Goal: Task Accomplishment & Management: Use online tool/utility

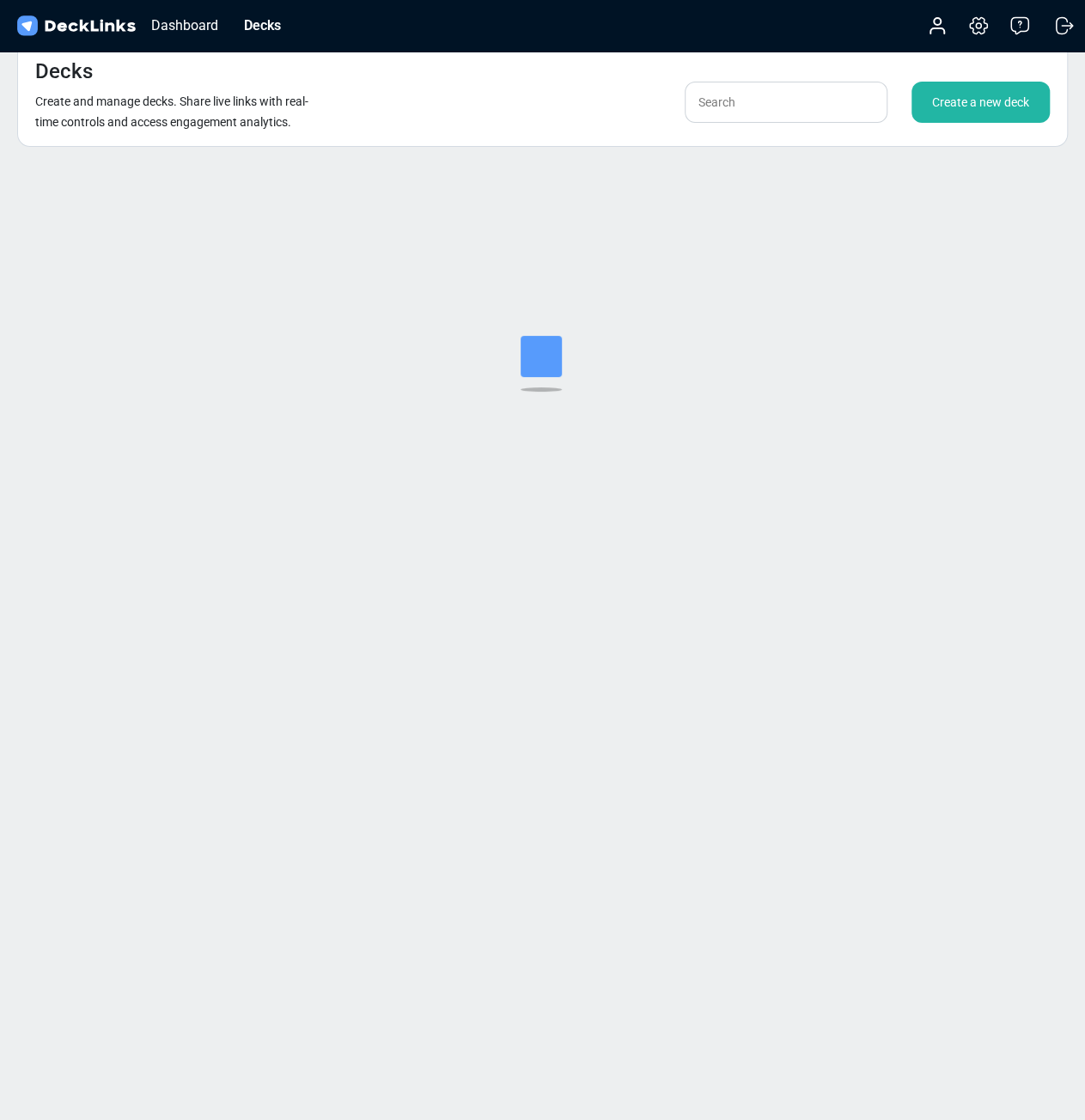
click at [936, 105] on div "Create a new deck" at bounding box center [981, 102] width 139 height 42
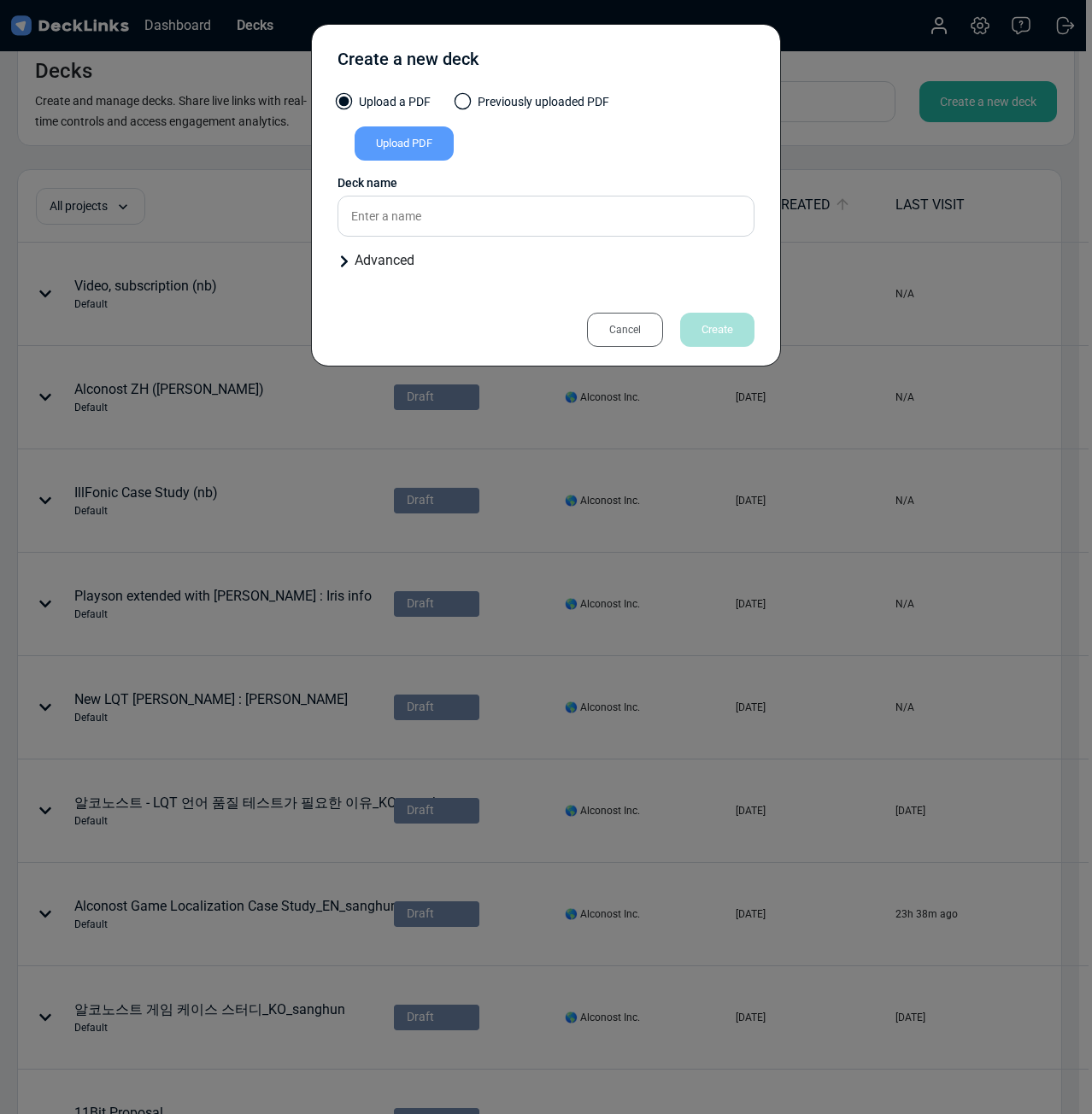
click at [404, 142] on div "Upload PDF" at bounding box center [404, 143] width 99 height 34
click at [0, 0] on input "Upload PDF" at bounding box center [0, 0] width 0 height 0
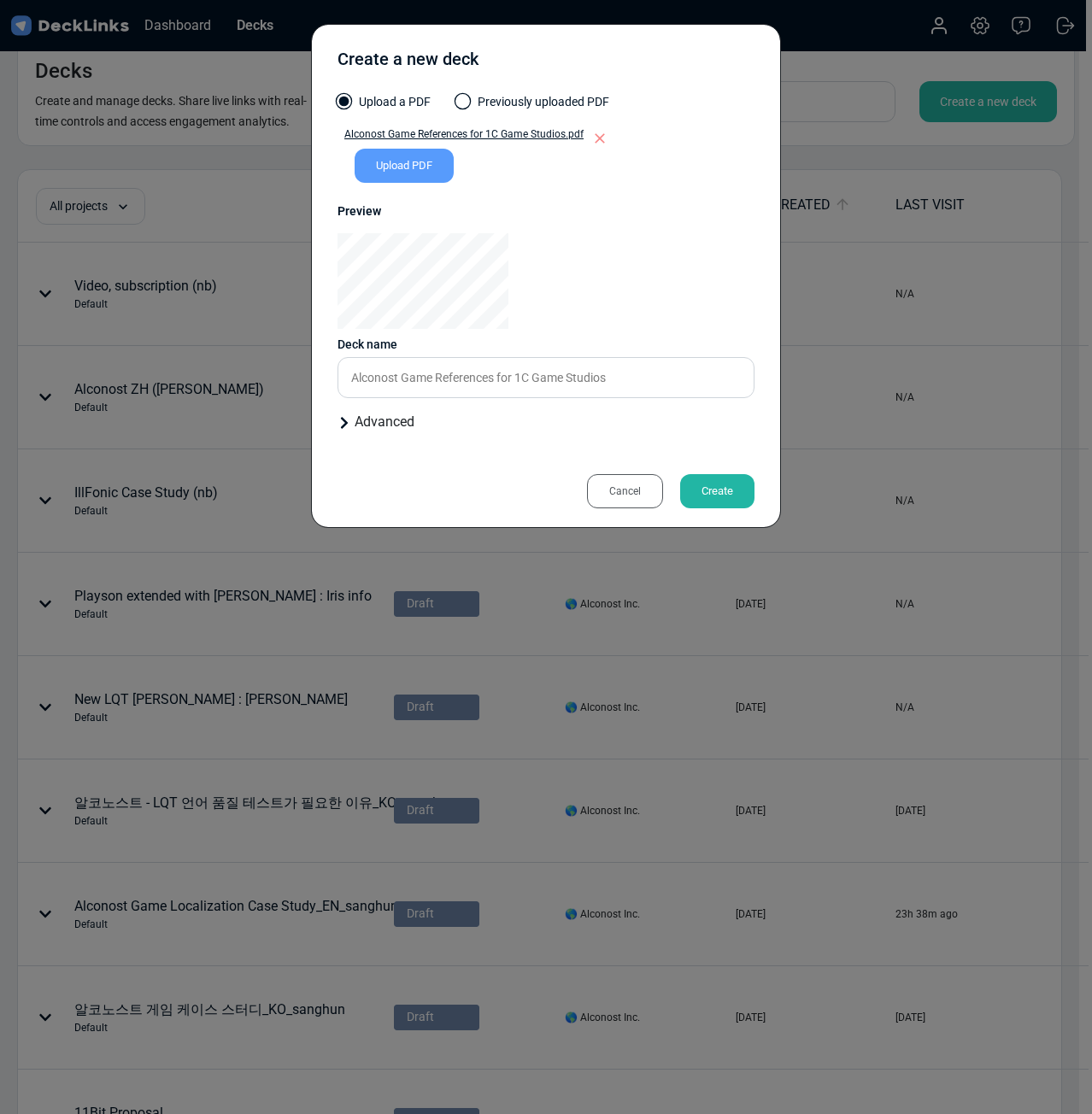
click at [713, 346] on div "Create a new deck Upload a PDF Previously uploaded PDF Alconost Game References…" at bounding box center [546, 276] width 470 height 504
click at [663, 374] on input "Alconost Game References for 1C Game Studios" at bounding box center [546, 377] width 417 height 41
type input "Alconost Game References for 1C Game Studios_sanghun"
click at [728, 483] on div "Create" at bounding box center [717, 491] width 75 height 34
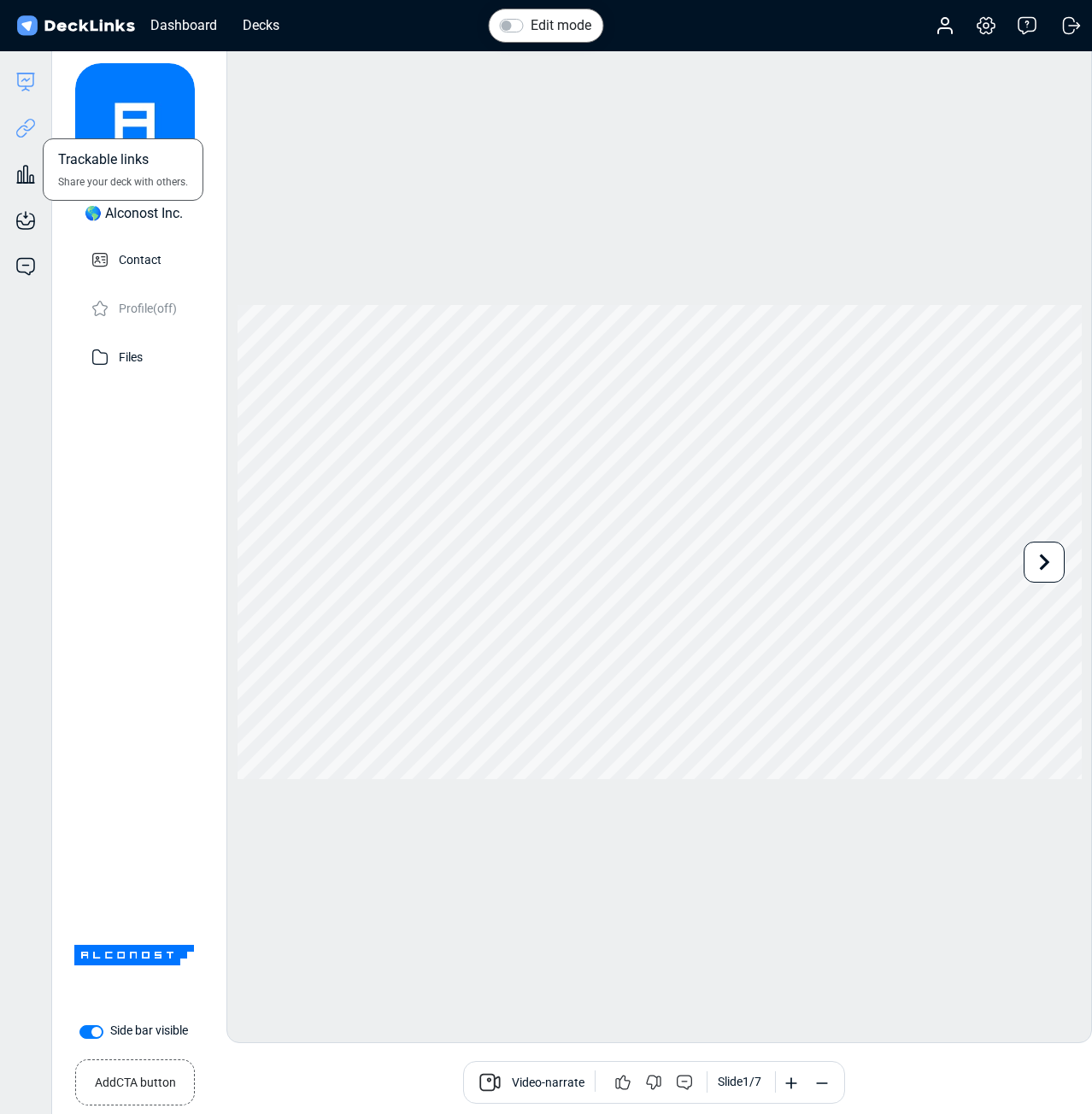
click at [28, 127] on icon at bounding box center [22, 132] width 12 height 13
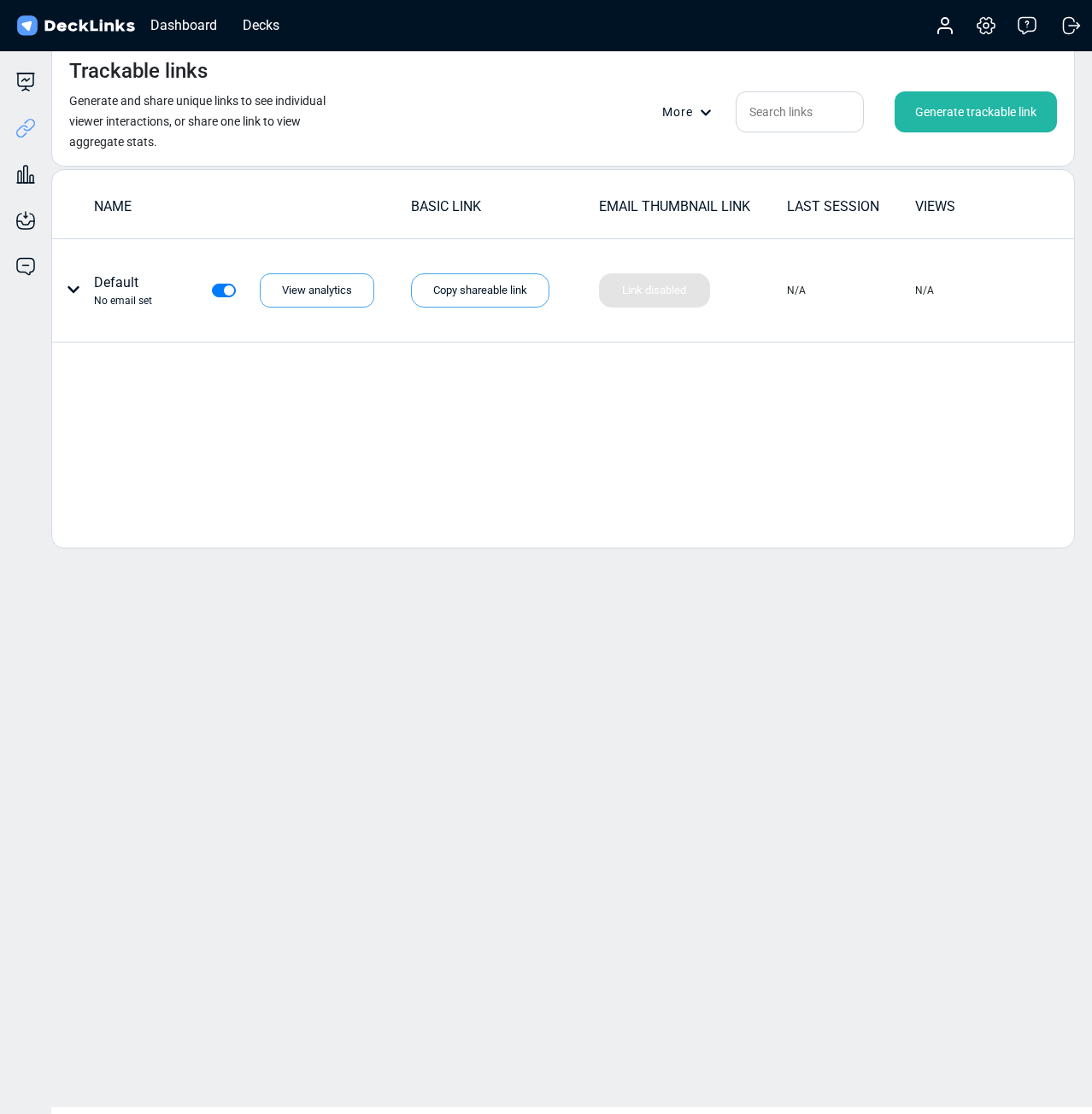
click at [936, 121] on div "Generate trackable link" at bounding box center [976, 111] width 162 height 41
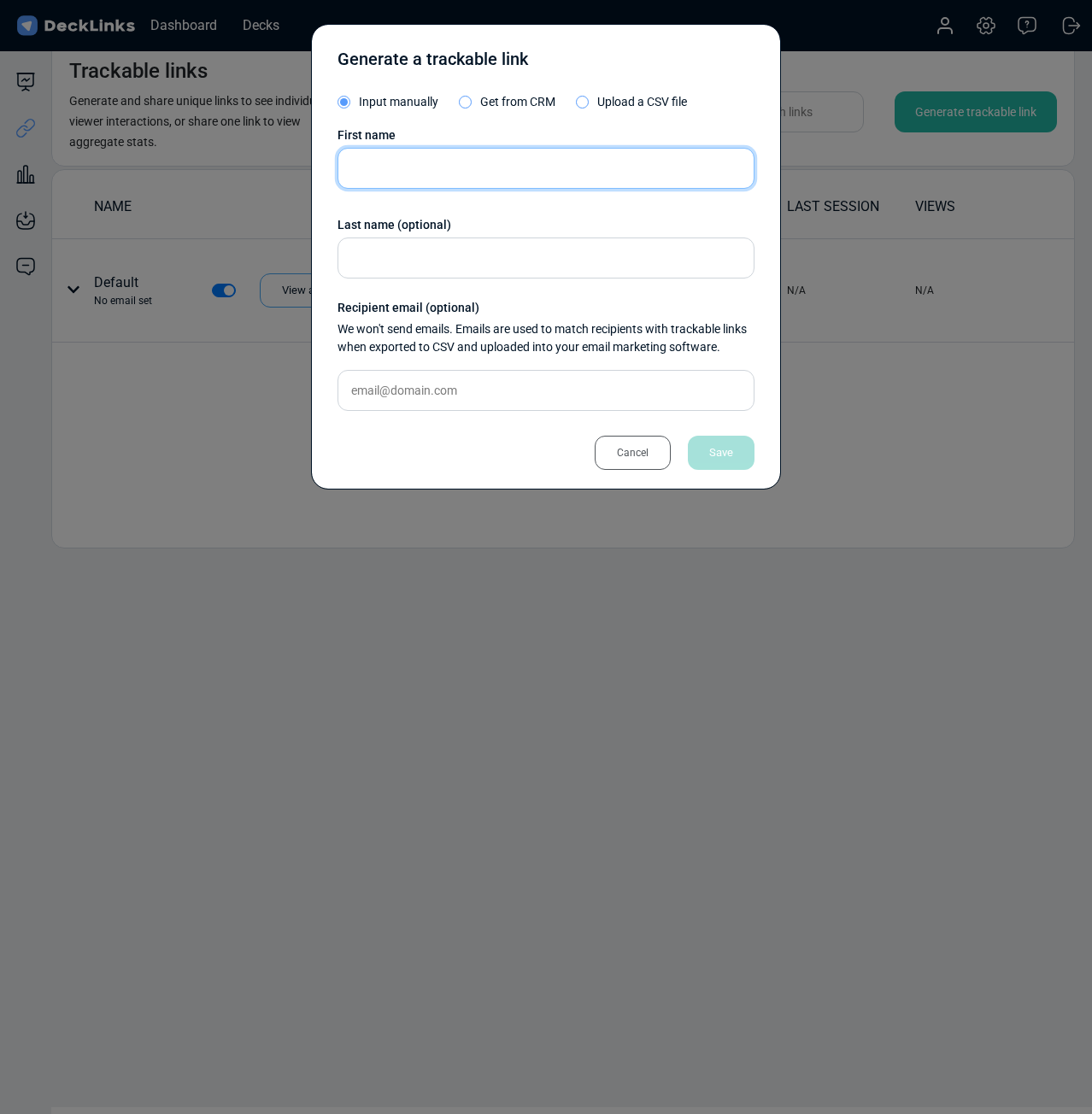
click at [431, 186] on input "text" at bounding box center [546, 168] width 417 height 41
paste input "[PERSON_NAME]"
type input "[PERSON_NAME]"
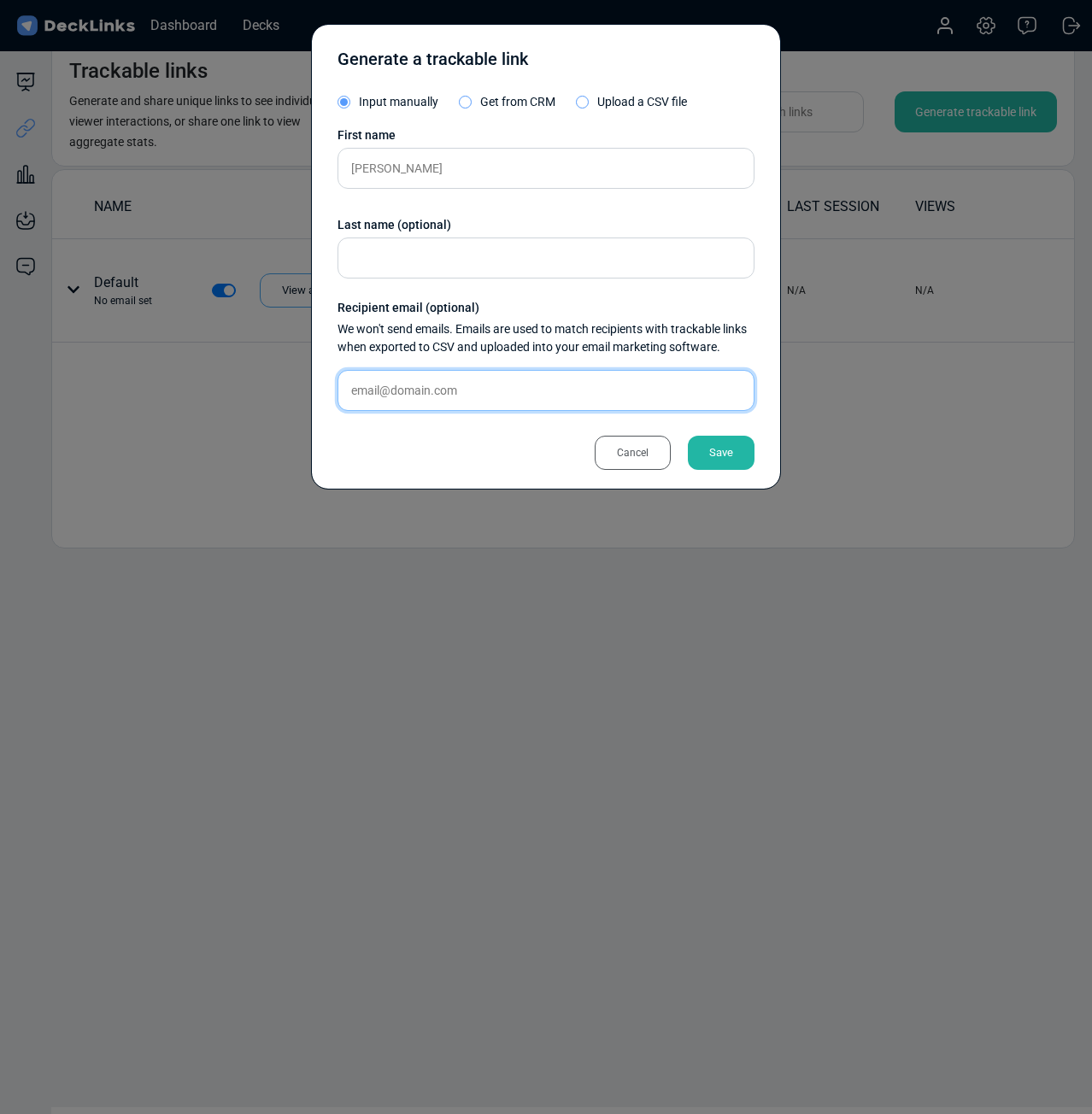
click at [553, 389] on input "text" at bounding box center [546, 390] width 417 height 41
paste input "[EMAIL_ADDRESS][DOMAIN_NAME]"
type input "[EMAIL_ADDRESS][DOMAIN_NAME]"
click at [696, 452] on div "Save" at bounding box center [721, 453] width 66 height 34
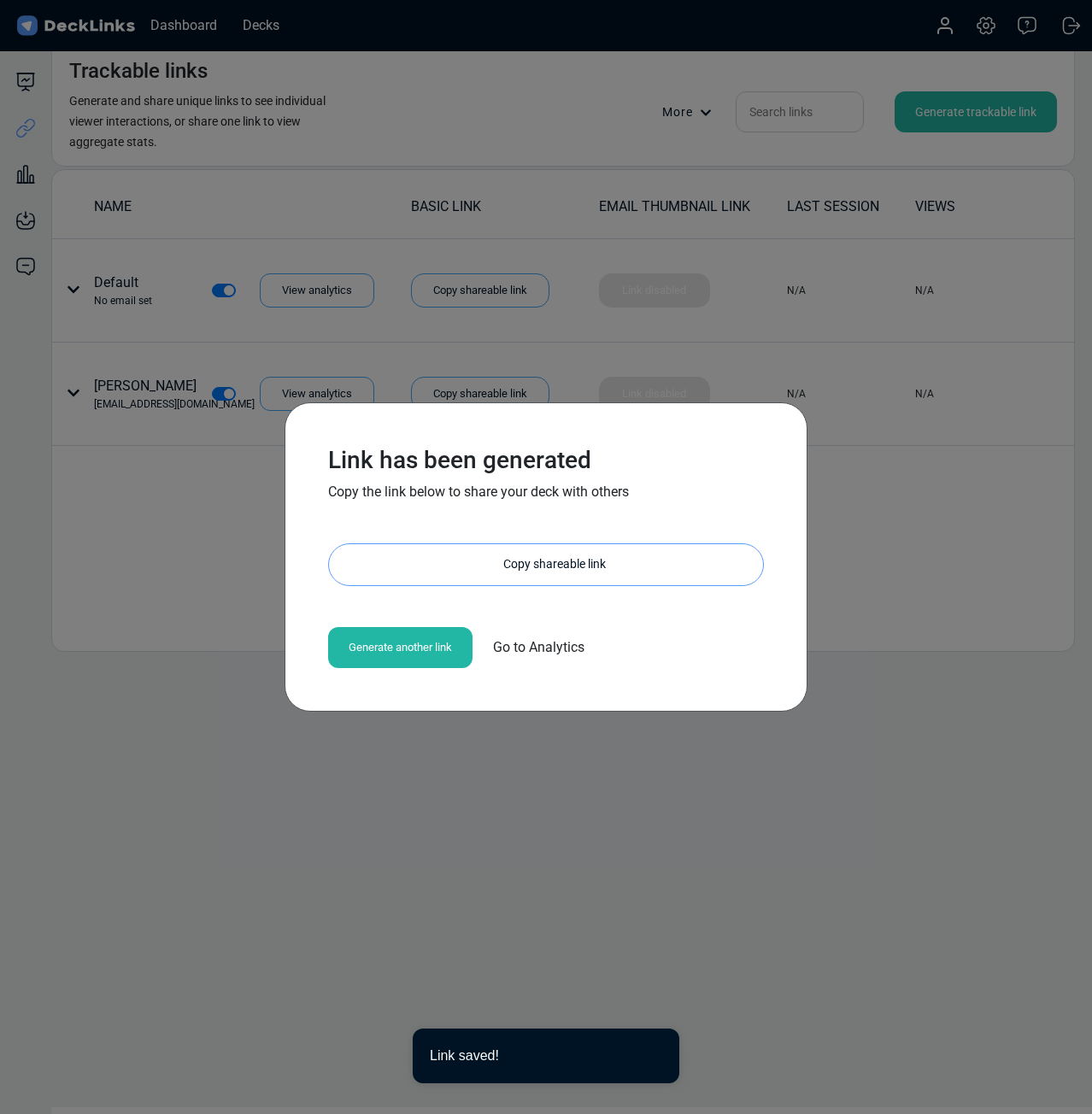
click at [546, 550] on div "Copy shareable link" at bounding box center [554, 565] width 417 height 41
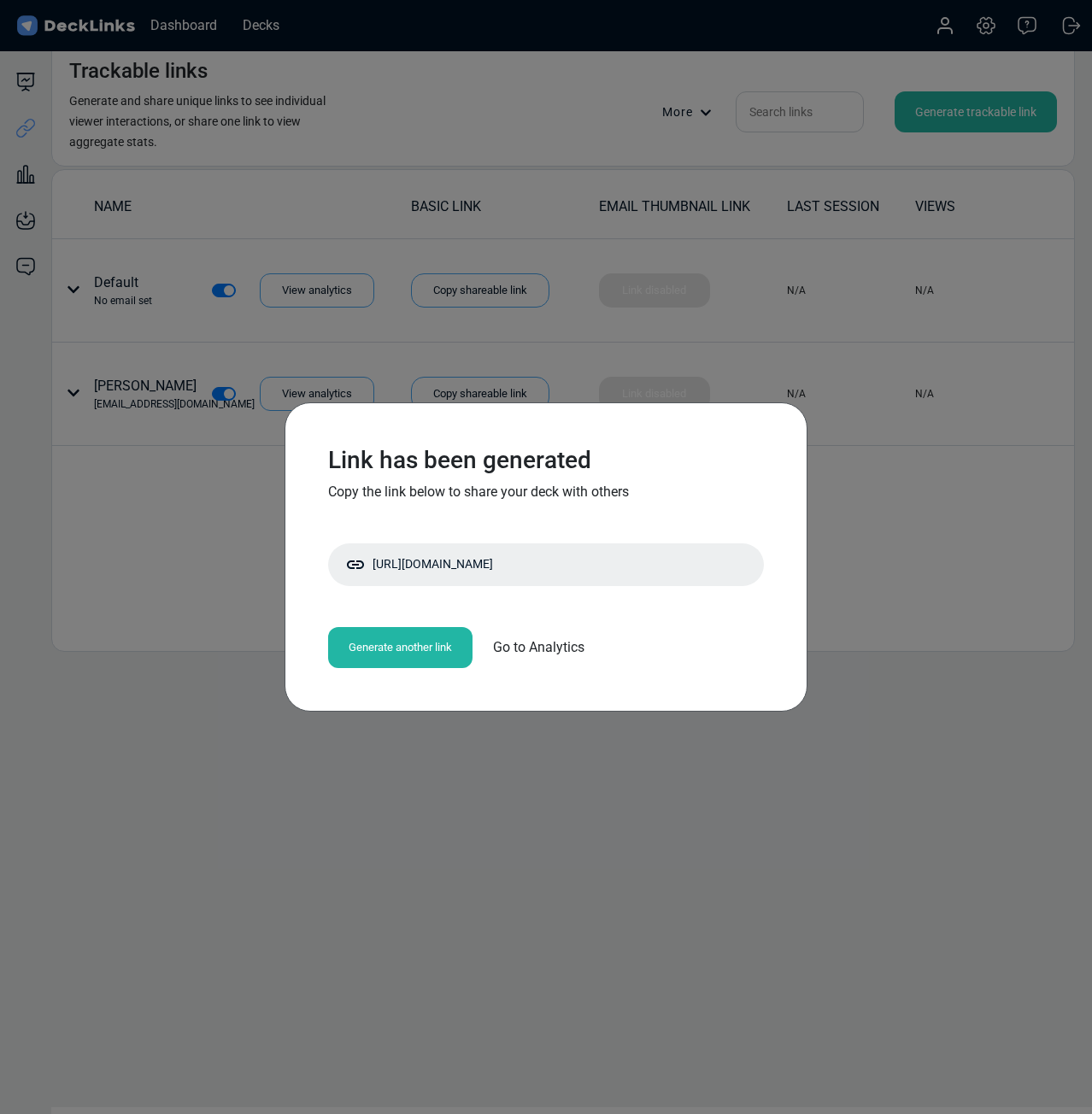
drag, startPoint x: 343, startPoint y: 874, endPoint x: 185, endPoint y: 849, distance: 160.0
click at [343, 874] on div "Link has been generated Copy the link below to share your deck with others [URL…" at bounding box center [546, 557] width 1092 height 1114
